Goal: Navigation & Orientation: Find specific page/section

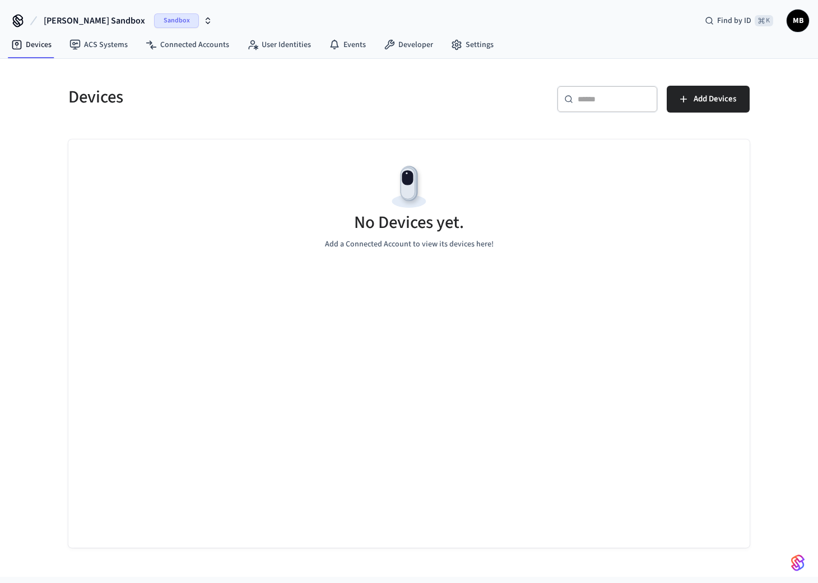
click at [801, 20] on span "MB" at bounding box center [798, 21] width 20 height 20
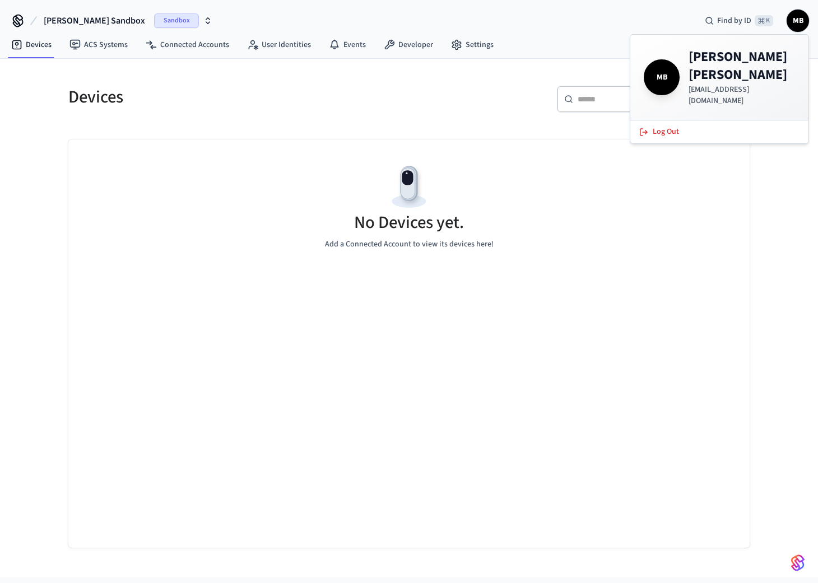
click at [378, 91] on h5 "Devices" at bounding box center [235, 97] width 334 height 23
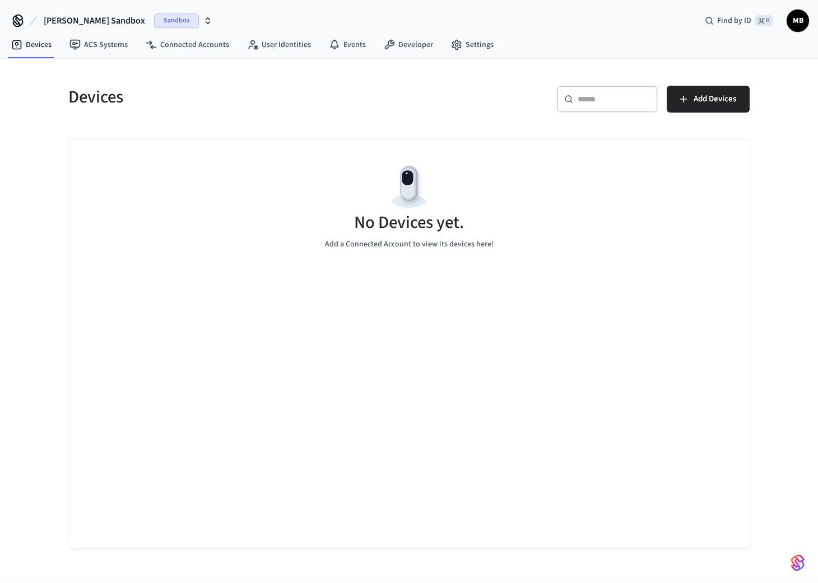
click at [154, 18] on span "Sandbox" at bounding box center [176, 20] width 45 height 15
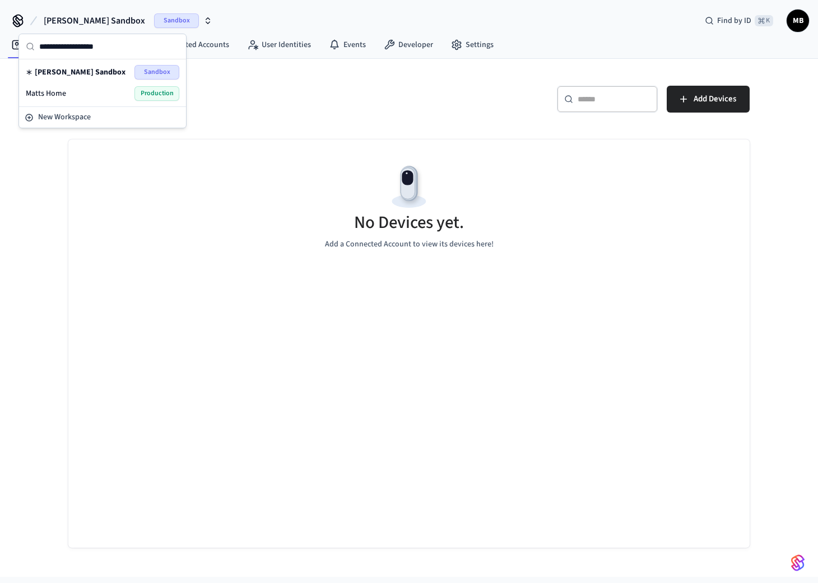
click at [159, 90] on span "Production" at bounding box center [156, 93] width 45 height 15
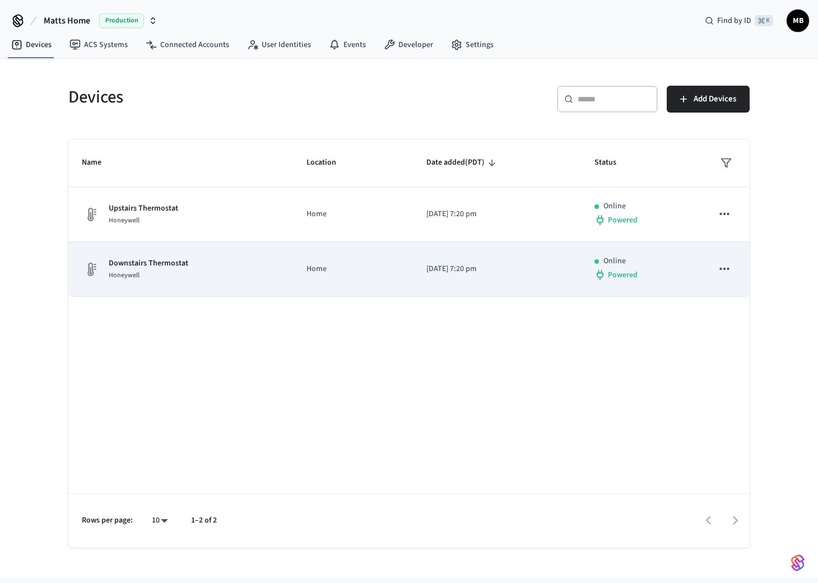
click at [726, 270] on icon "sticky table" at bounding box center [724, 269] width 15 height 15
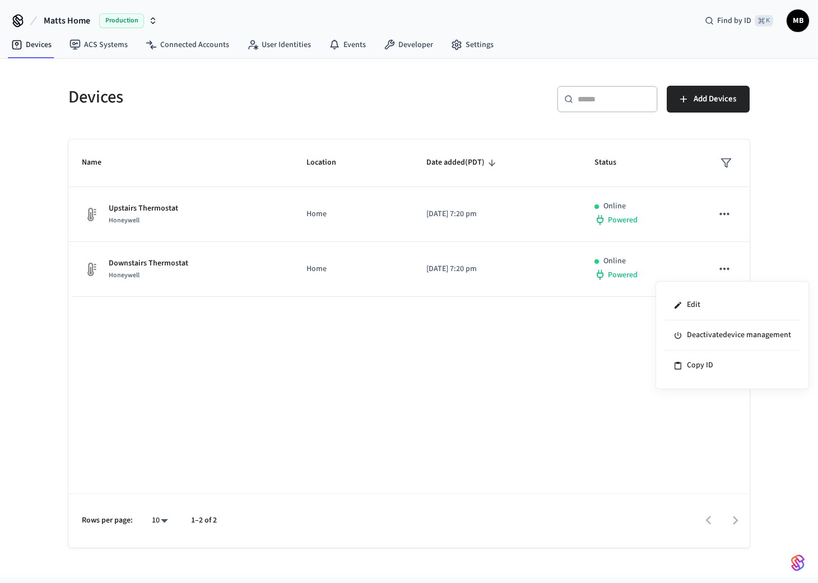
click at [550, 457] on div at bounding box center [409, 291] width 818 height 583
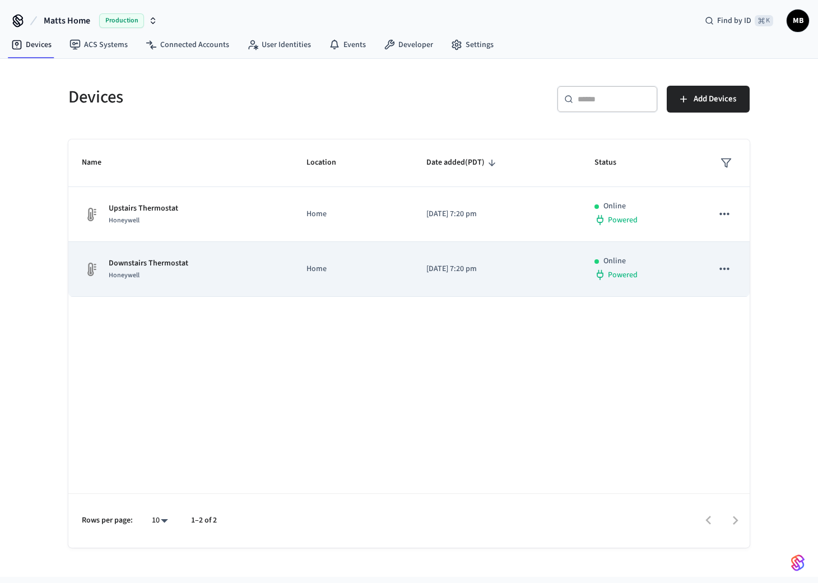
click at [407, 265] on td "Home" at bounding box center [353, 269] width 120 height 55
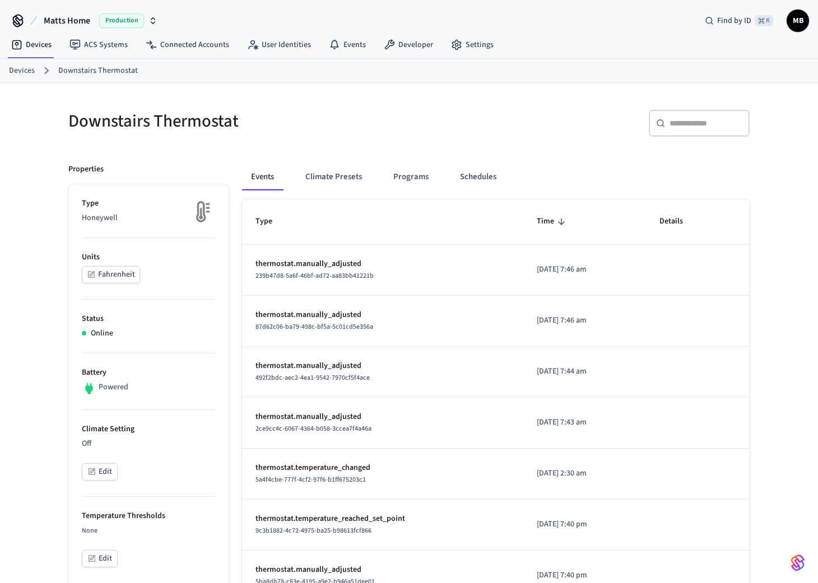
click at [26, 73] on link "Devices" at bounding box center [22, 71] width 26 height 12
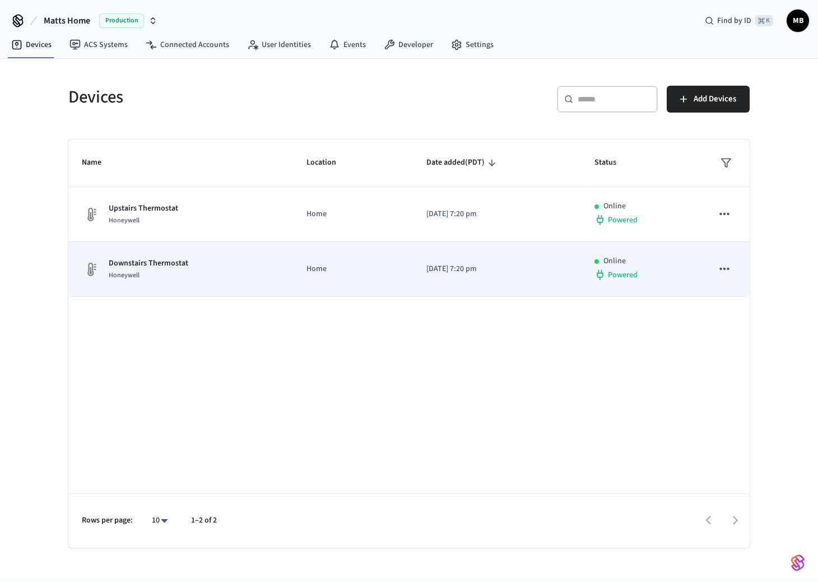
click at [258, 267] on div "Downstairs Thermostat Honeywell" at bounding box center [181, 270] width 198 height 24
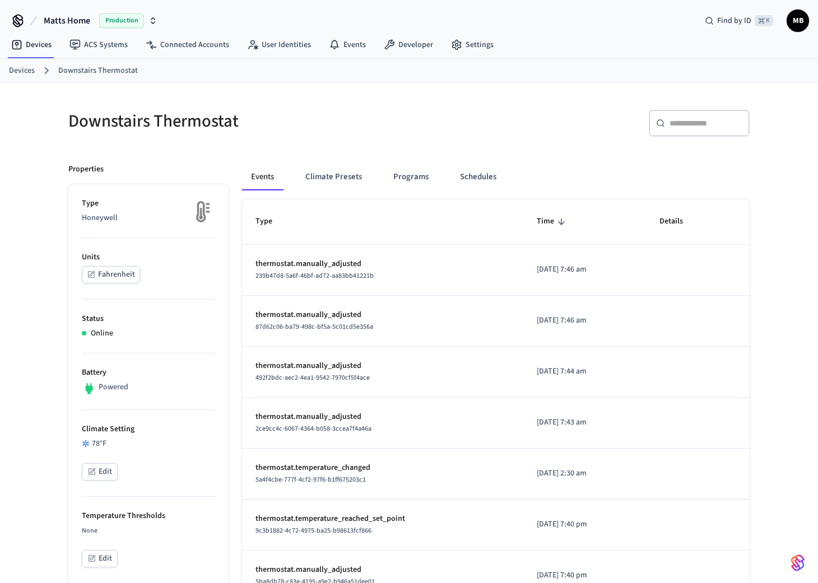
click at [25, 72] on link "Devices" at bounding box center [22, 71] width 26 height 12
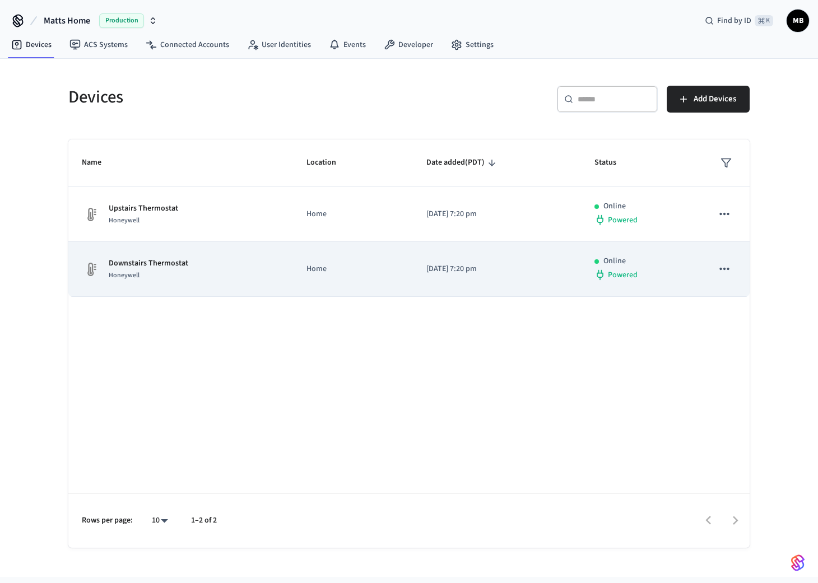
click at [232, 272] on div "Downstairs Thermostat Honeywell" at bounding box center [181, 270] width 198 height 24
